Goal: Obtain resource: Download file/media

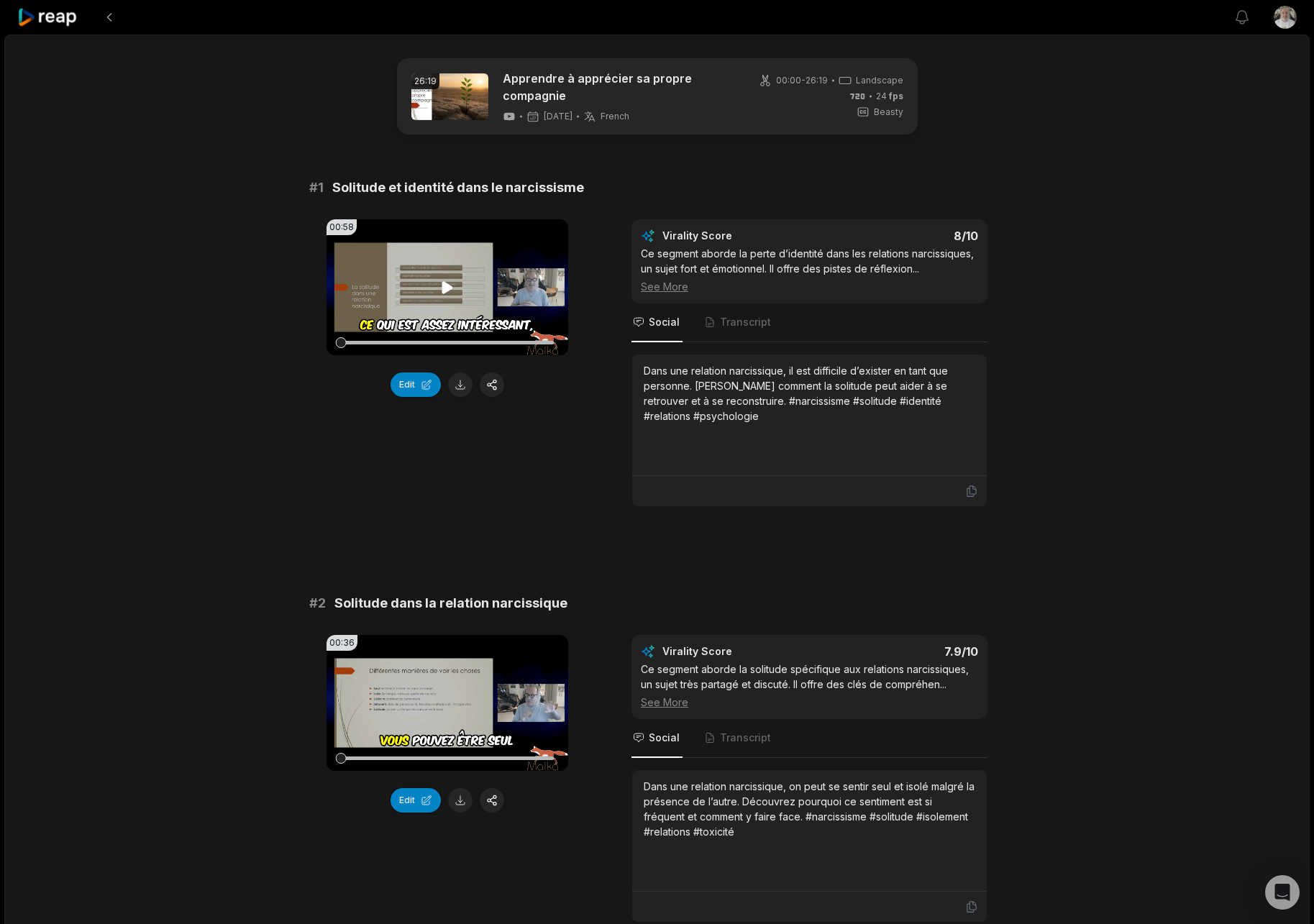
click at [450, 288] on icon at bounding box center [448, 287] width 11 height 12
click at [418, 389] on button "Edit" at bounding box center [415, 385] width 50 height 25
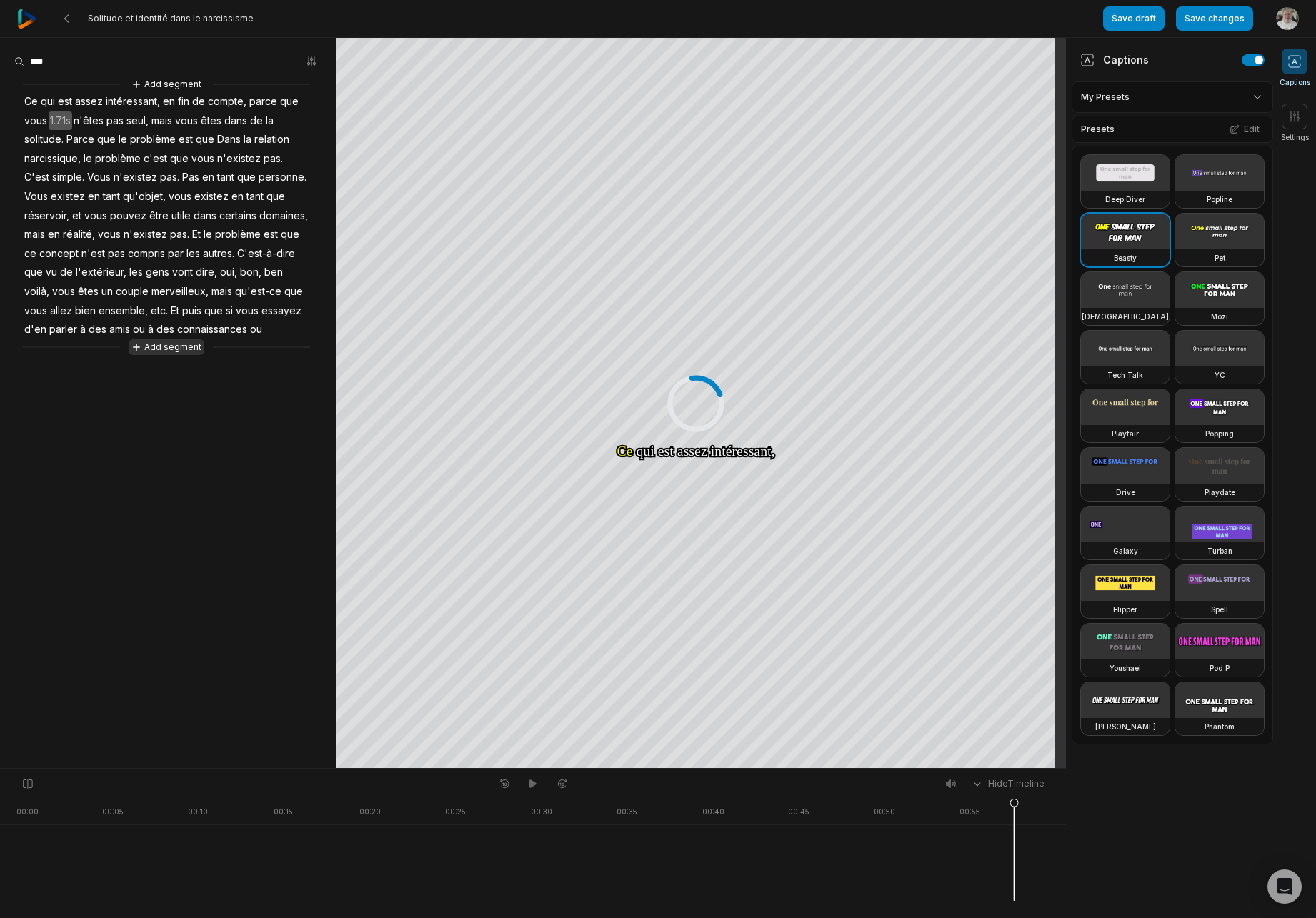
click at [187, 349] on button "Add segment" at bounding box center [167, 347] width 76 height 16
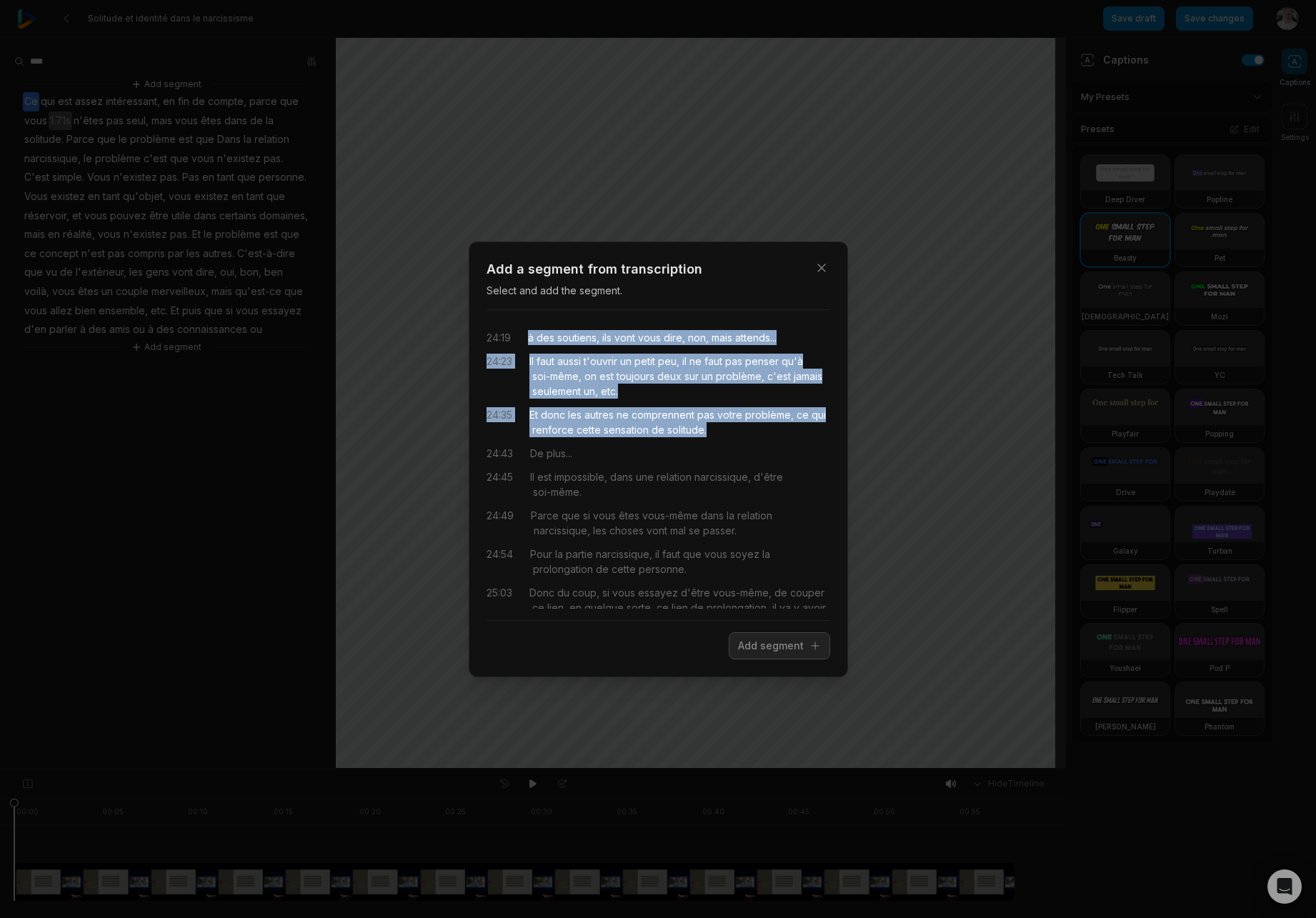
drag, startPoint x: 530, startPoint y: 336, endPoint x: 747, endPoint y: 427, distance: 235.3
click at [747, 427] on div "24:19 à des soutiens, ils vont vous dire, non, mais attends... 24:23 Il faut au…" at bounding box center [658, 465] width 343 height 287
click at [783, 643] on button "Add segment" at bounding box center [779, 646] width 101 height 27
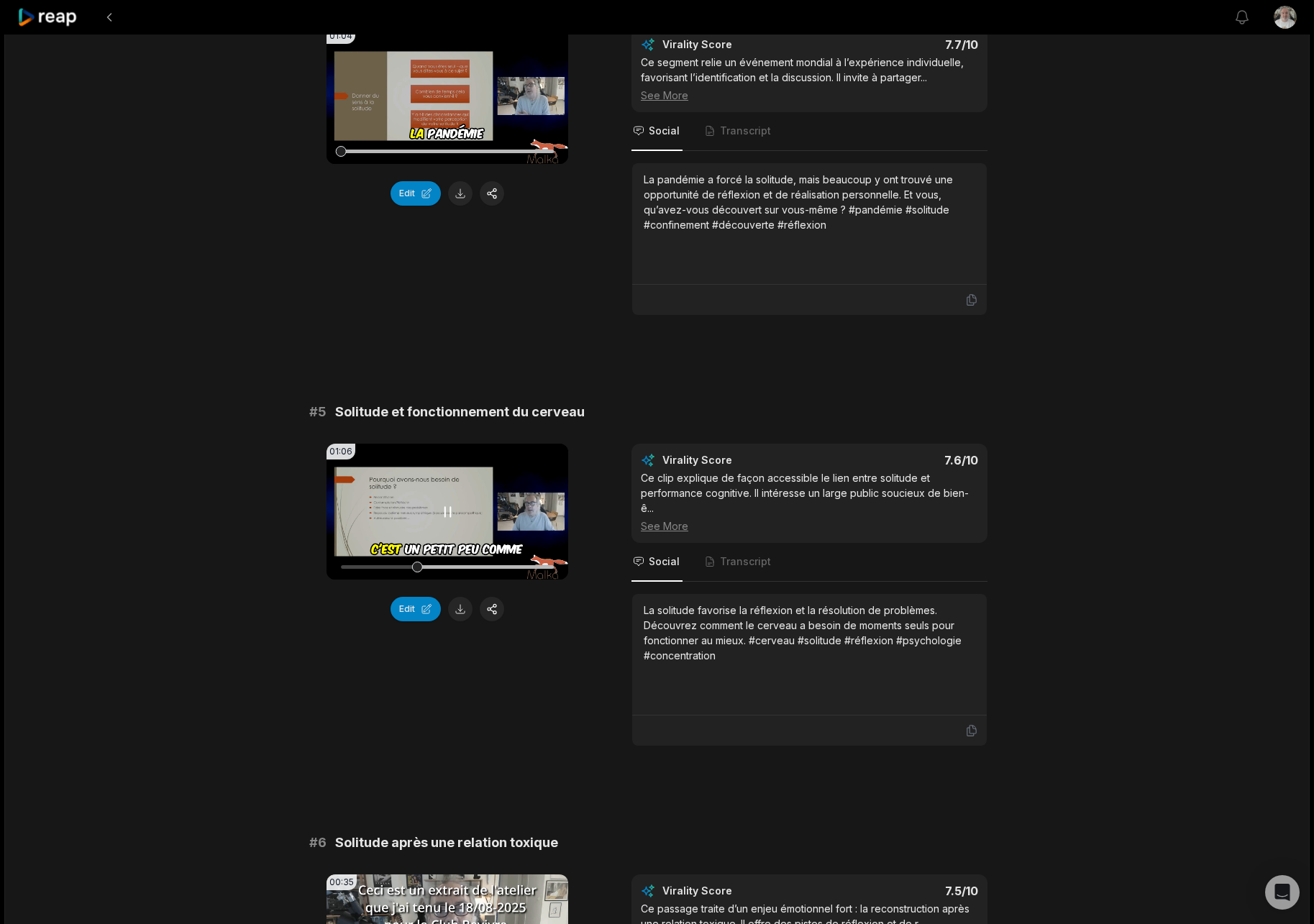
click at [452, 516] on icon at bounding box center [448, 512] width 18 height 18
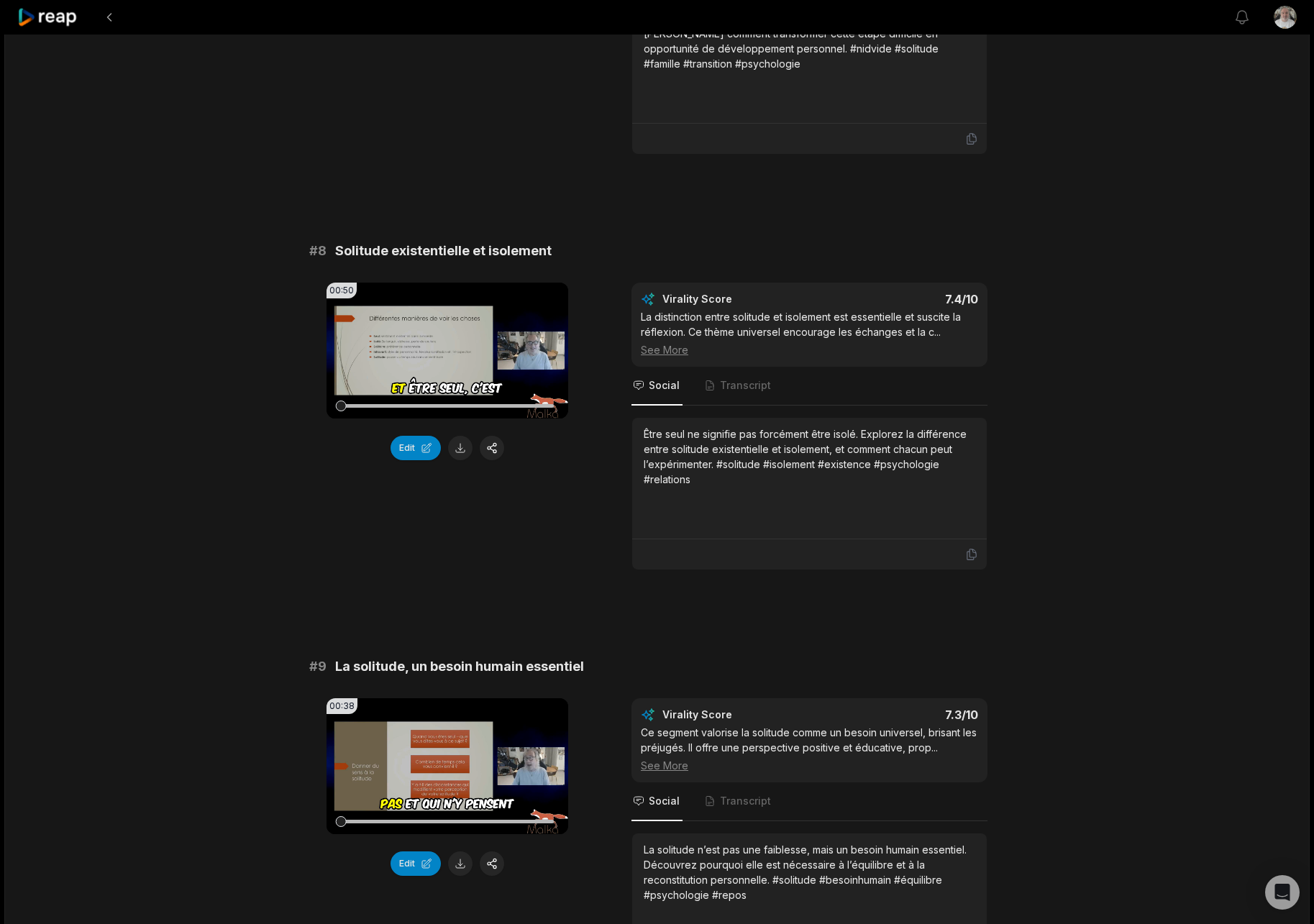
scroll to position [2805, 0]
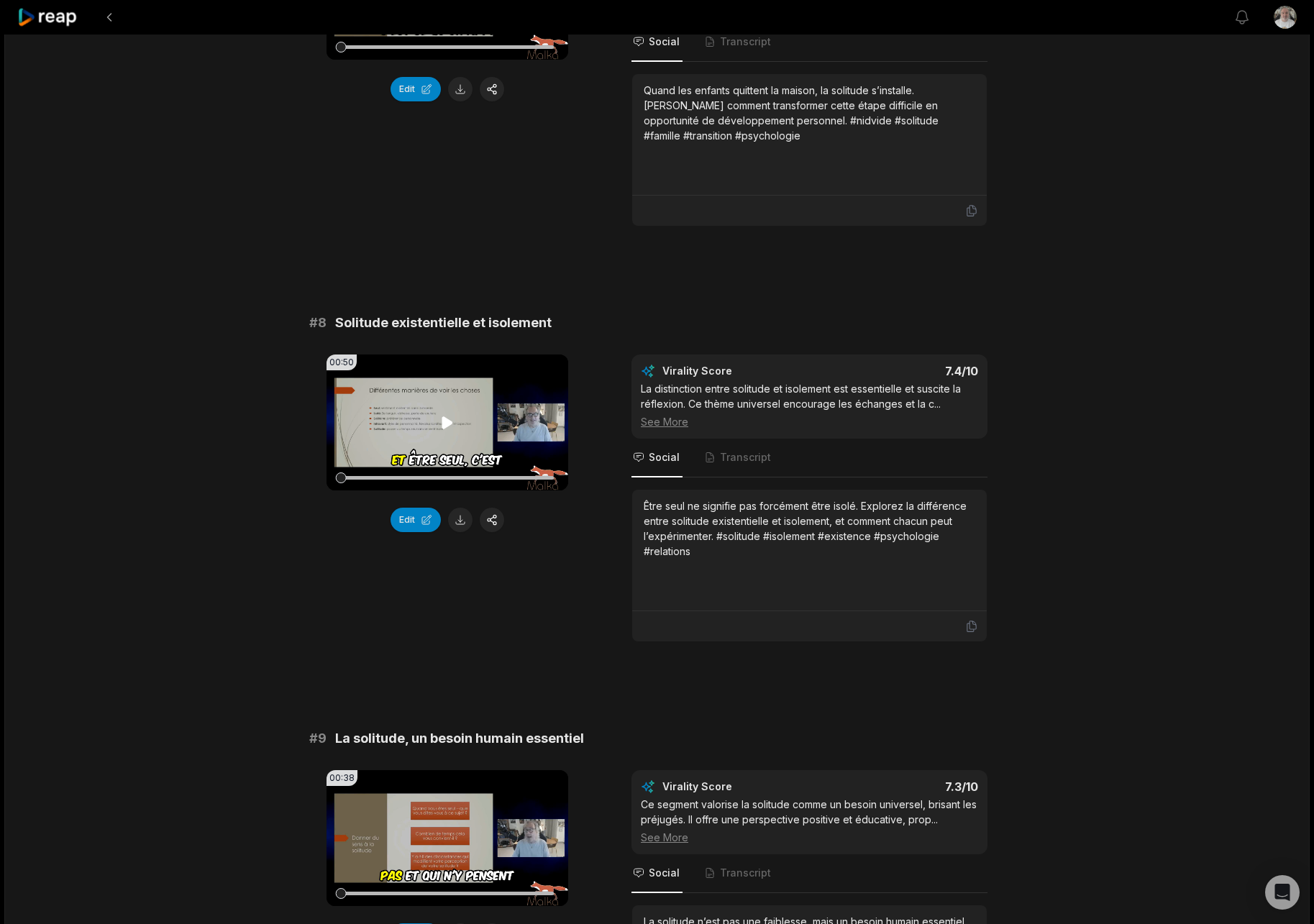
click at [445, 417] on icon at bounding box center [448, 422] width 11 height 12
click at [462, 507] on button at bounding box center [460, 519] width 25 height 25
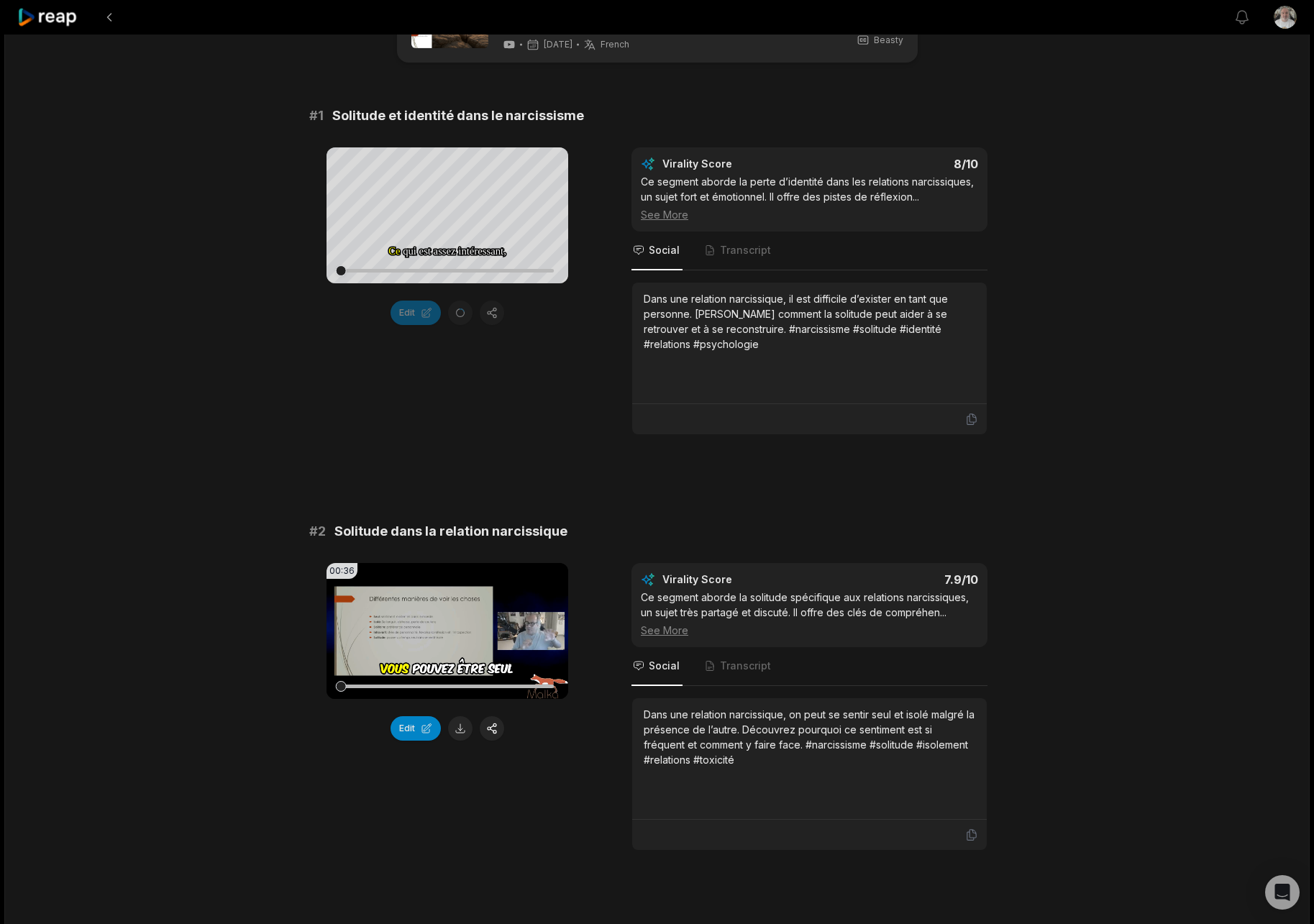
scroll to position [0, 0]
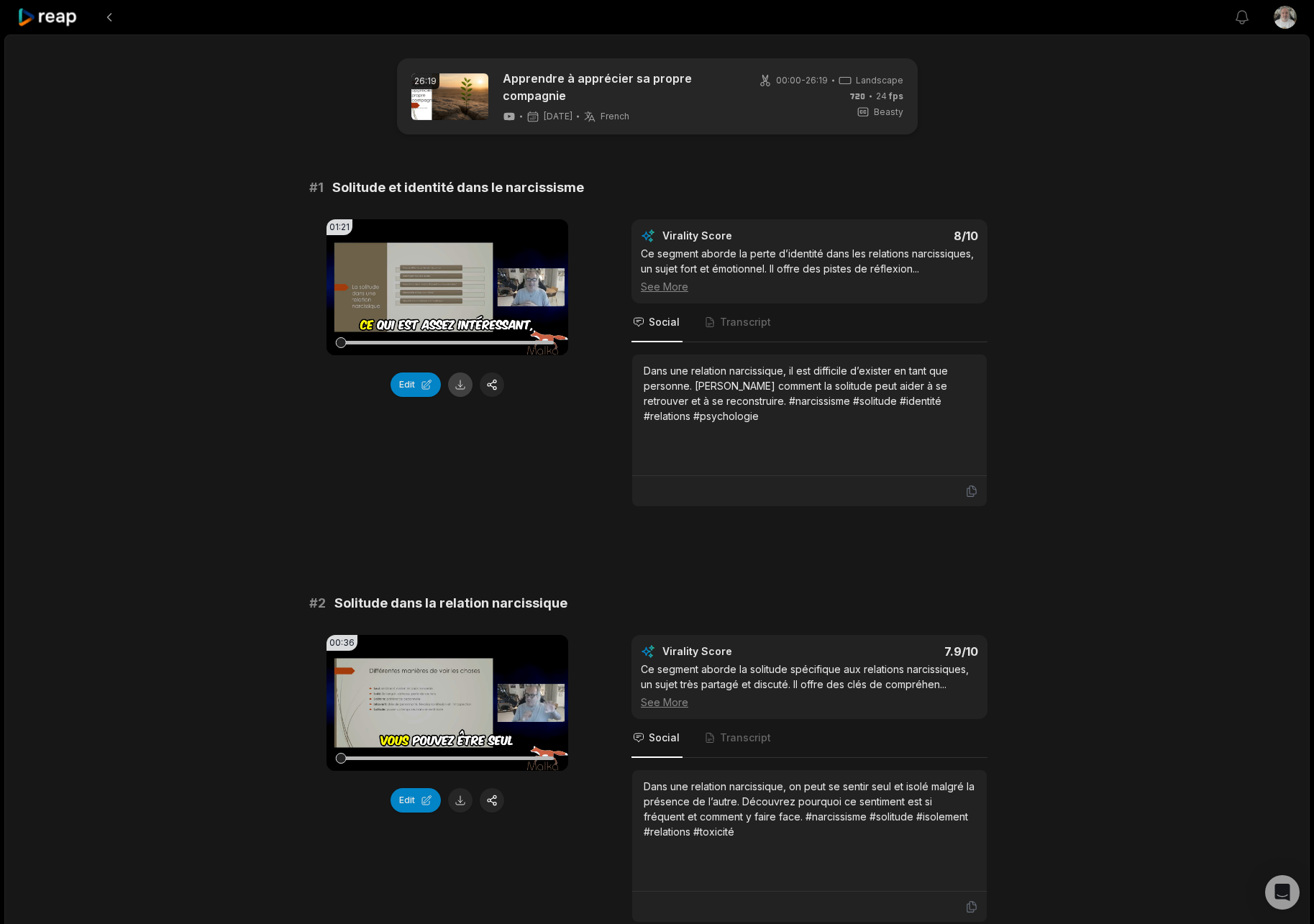
click at [462, 382] on button at bounding box center [460, 385] width 25 height 25
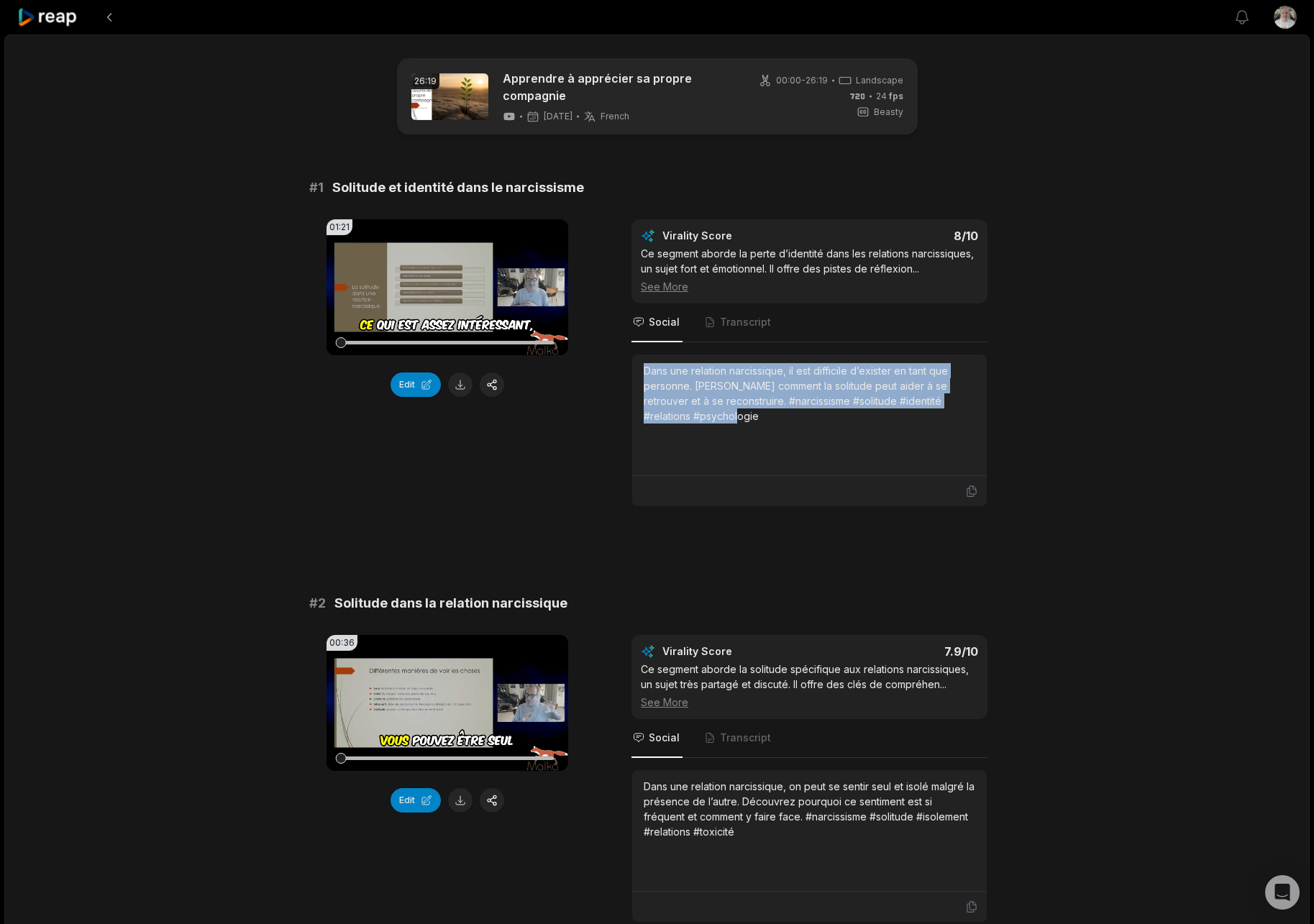
drag, startPoint x: 733, startPoint y: 410, endPoint x: 614, endPoint y: 373, distance: 124.6
click at [614, 373] on div "01:21 Your browser does not support mp4 format. Edit Virality Score 8 /10 Ce se…" at bounding box center [657, 362] width 696 height 288
copy div "Dans une relation narcissique, il est difficile d’exister en tant que personne.…"
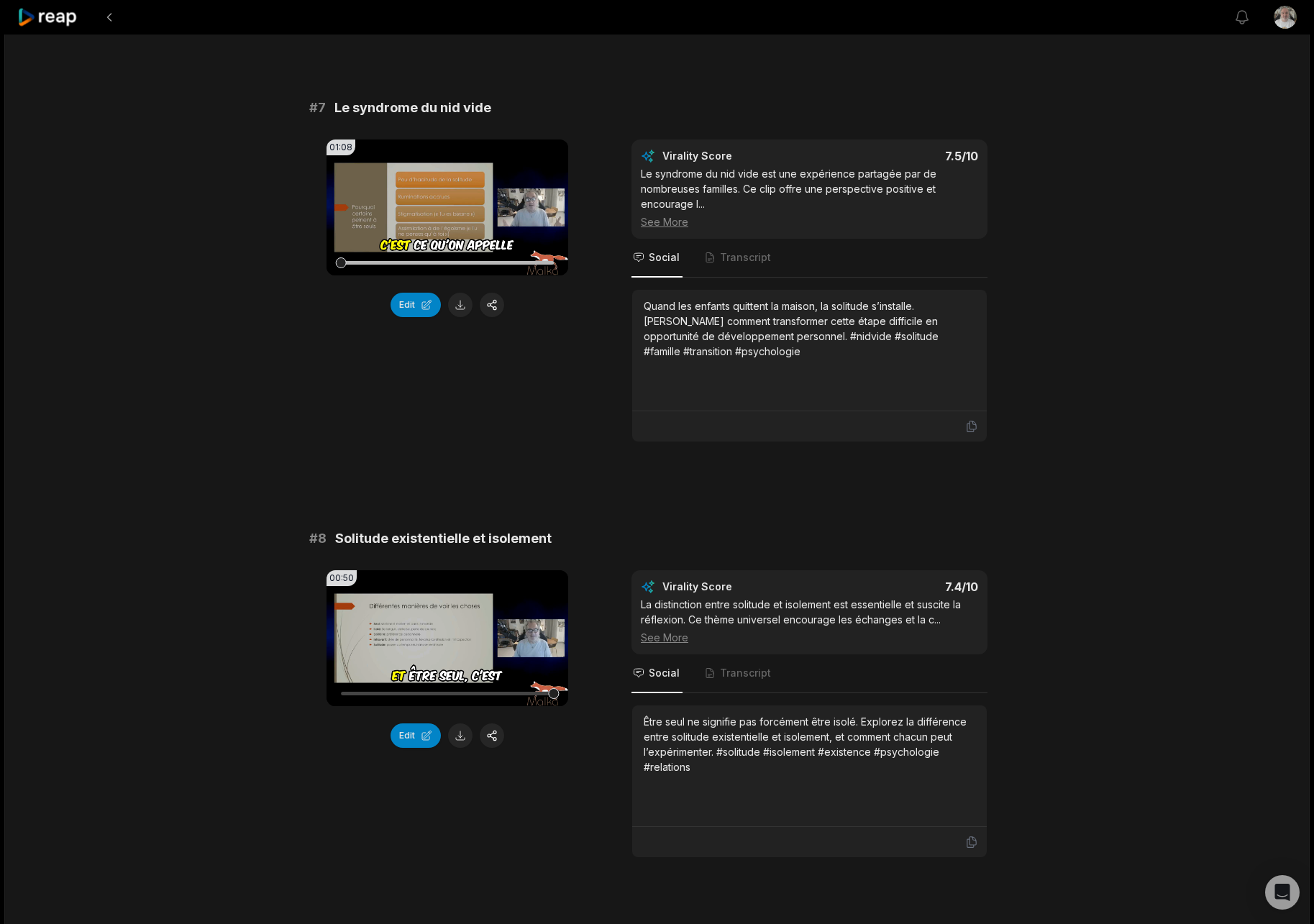
scroll to position [2660, 0]
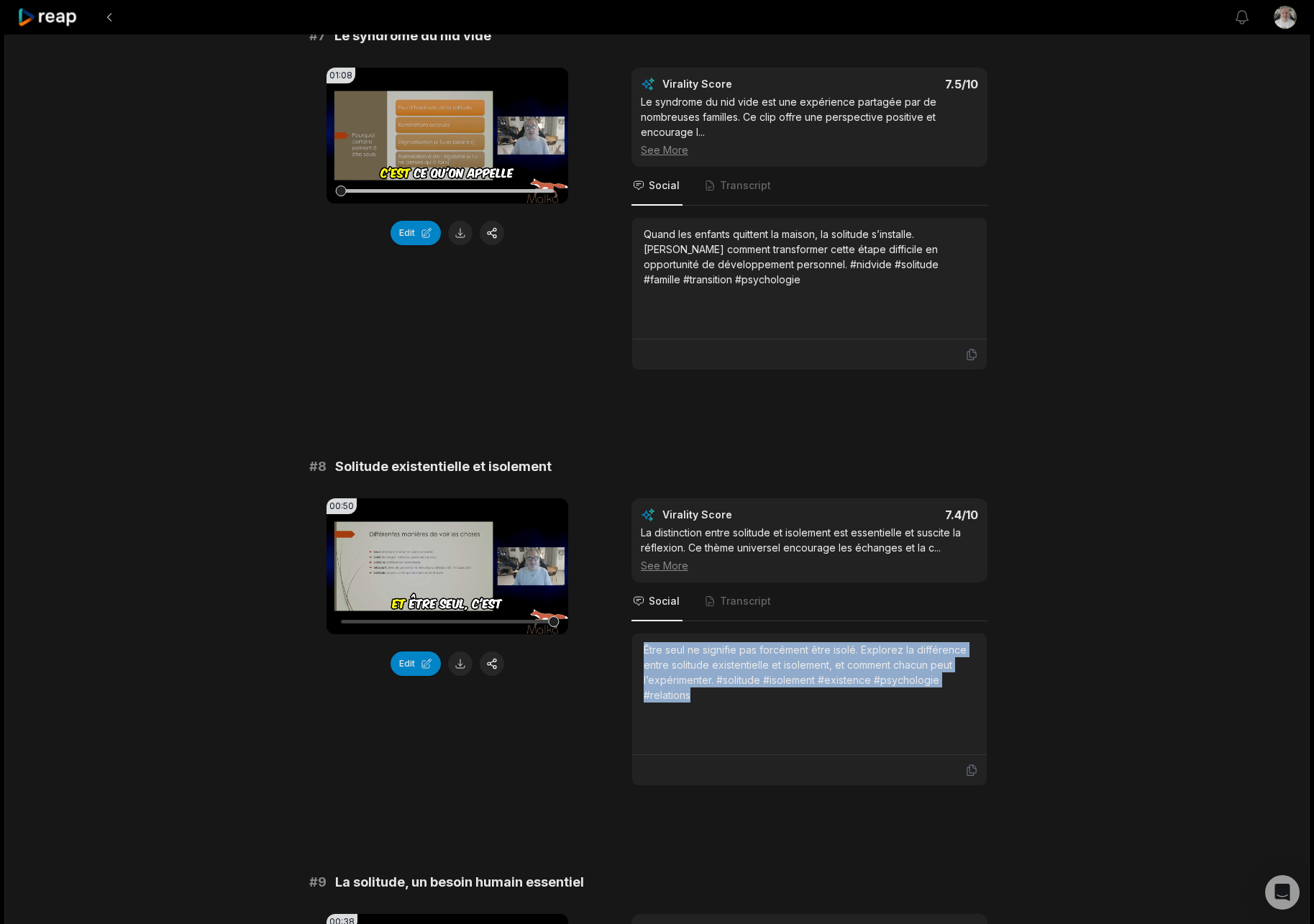
drag, startPoint x: 701, startPoint y: 677, endPoint x: 645, endPoint y: 632, distance: 71.8
click at [645, 642] on div "Être seul ne signifie pas forcément être isolé. Explorez la différence entre so…" at bounding box center [810, 672] width 331 height 61
copy div "Être seul ne signifie pas forcément être isolé. Explorez la différence entre so…"
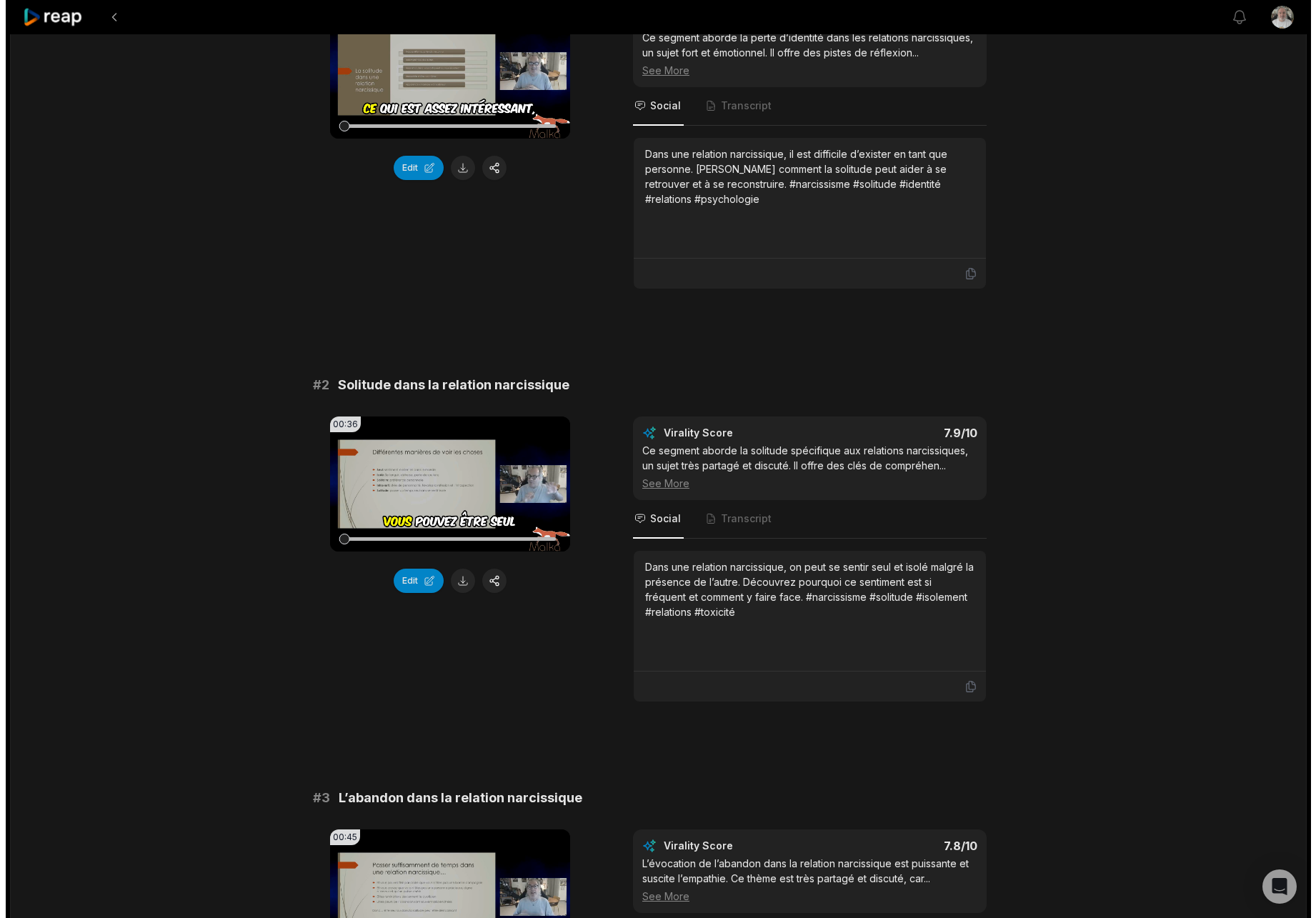
scroll to position [0, 0]
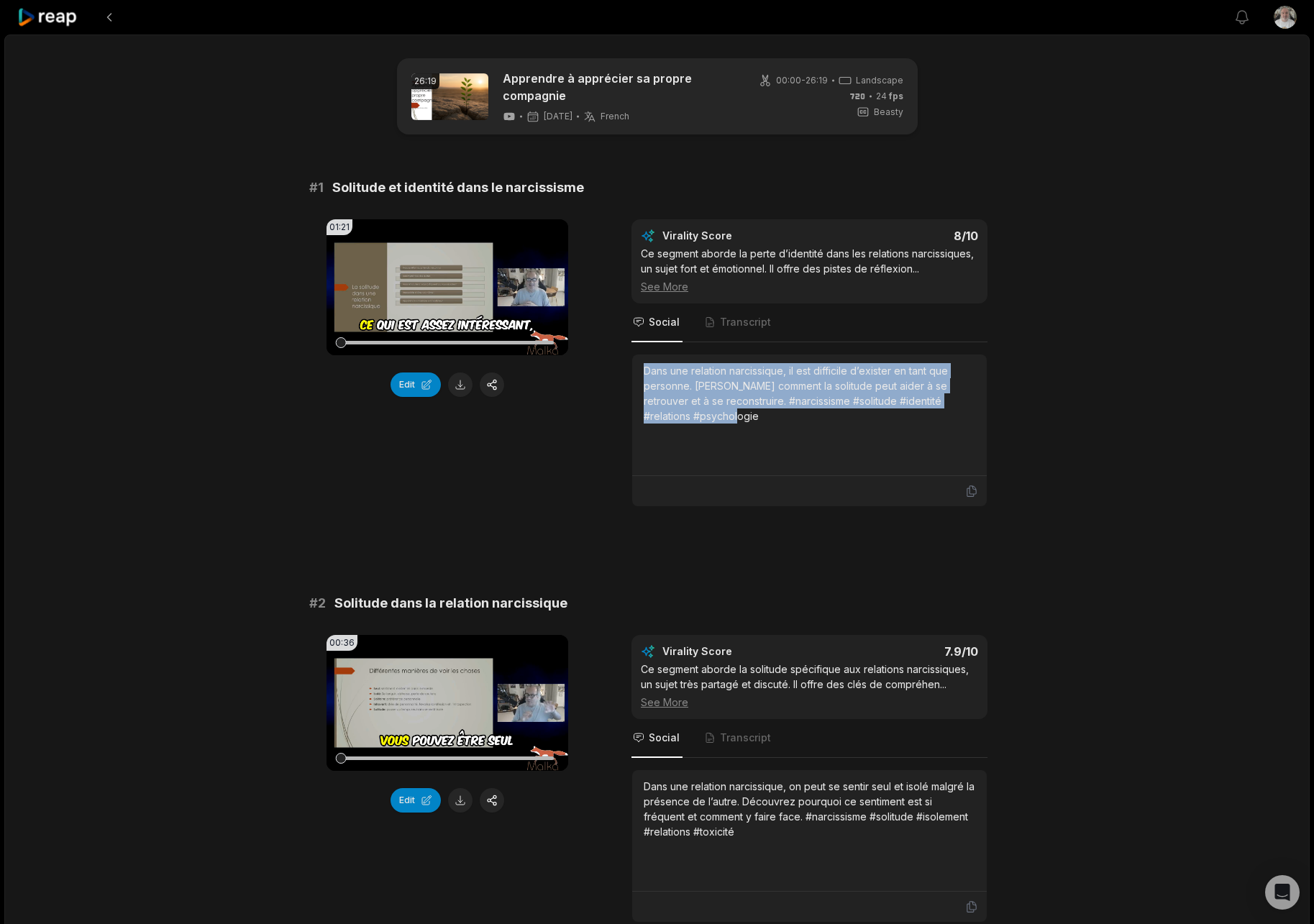
drag, startPoint x: 736, startPoint y: 414, endPoint x: 626, endPoint y: 366, distance: 120.0
click at [626, 366] on div "01:21 Your browser does not support mp4 format. Edit Virality Score 8 /10 Ce se…" at bounding box center [657, 362] width 696 height 288
copy div "Dans une relation narcissique, il est difficile d’exister en tant que personne.…"
click at [62, 15] on icon at bounding box center [48, 18] width 61 height 19
